Goal: Transaction & Acquisition: Purchase product/service

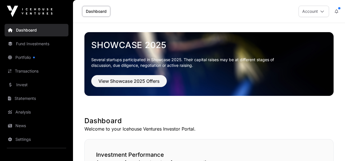
click at [28, 55] on link "Portfolio" at bounding box center [37, 57] width 64 height 13
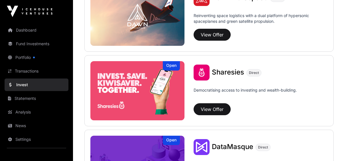
scroll to position [707, 0]
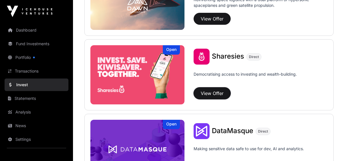
click at [215, 92] on button "View Offer" at bounding box center [212, 94] width 37 height 12
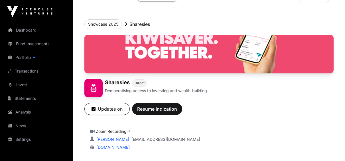
scroll to position [17, 0]
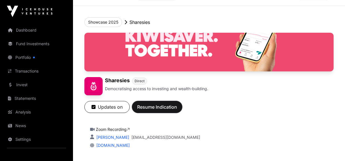
click at [156, 104] on span "Resume Indication" at bounding box center [157, 107] width 40 height 7
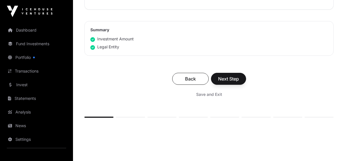
scroll to position [353, 0]
click at [205, 102] on div "Back Next Step Save and Exit" at bounding box center [208, 86] width 249 height 38
click at [232, 75] on span "Next Step" at bounding box center [228, 78] width 21 height 7
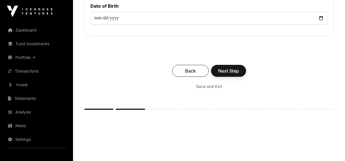
scroll to position [321, 0]
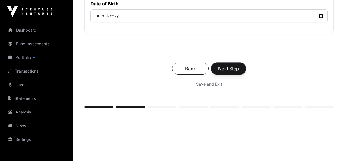
click at [239, 67] on span "Next Step" at bounding box center [228, 68] width 21 height 7
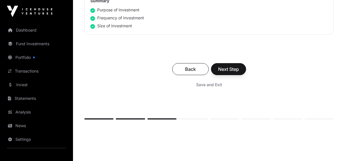
scroll to position [428, 0]
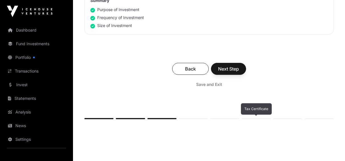
click at [255, 118] on div at bounding box center [256, 118] width 29 height 1
click at [230, 66] on span "Next Step" at bounding box center [228, 69] width 21 height 7
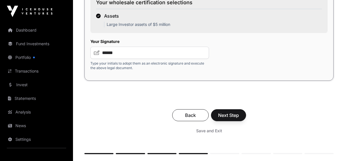
scroll to position [993, 0]
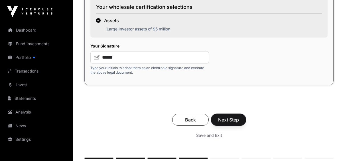
click at [228, 119] on span "Next Step" at bounding box center [228, 120] width 21 height 7
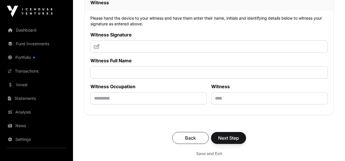
scroll to position [3922, 0]
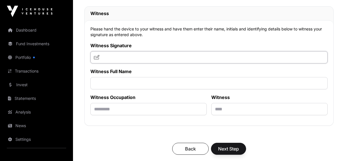
click at [115, 58] on input "text" at bounding box center [208, 57] width 237 height 12
drag, startPoint x: 316, startPoint y: 1, endPoint x: 81, endPoint y: 16, distance: 236.1
click at [103, 59] on input "text" at bounding box center [208, 57] width 237 height 12
type input "**********"
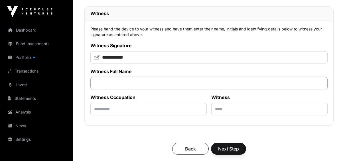
click at [100, 85] on input "text" at bounding box center [208, 83] width 237 height 12
type input "**********"
click at [101, 116] on input "text" at bounding box center [148, 109] width 116 height 12
type input "**********"
click at [220, 113] on input "text" at bounding box center [269, 109] width 116 height 12
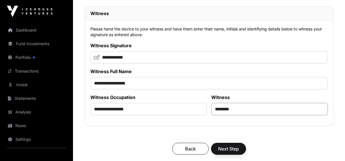
type input "********"
click at [225, 153] on span "Next Step" at bounding box center [228, 149] width 21 height 7
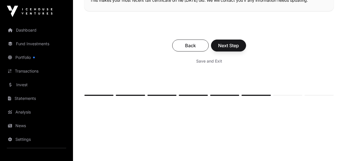
scroll to position [180, 0]
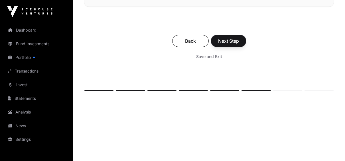
click at [235, 41] on span "Next Step" at bounding box center [228, 41] width 21 height 7
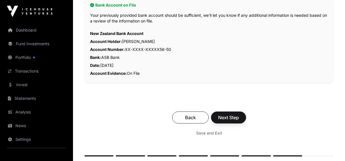
scroll to position [143, 0]
click at [238, 118] on span "Next Step" at bounding box center [228, 117] width 21 height 7
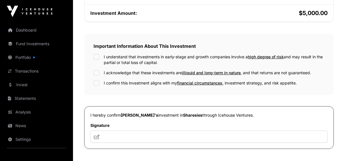
scroll to position [171, 0]
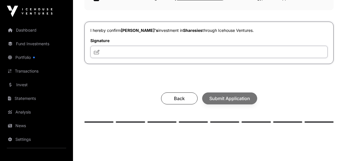
click at [122, 55] on input "text" at bounding box center [208, 52] width 237 height 12
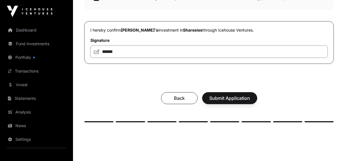
type input "******"
click at [231, 97] on span "Submit Application" at bounding box center [229, 98] width 41 height 7
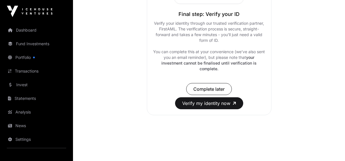
scroll to position [142, 0]
click at [214, 101] on button "Verify my identity now" at bounding box center [209, 103] width 68 height 12
